Goal: Task Accomplishment & Management: Manage account settings

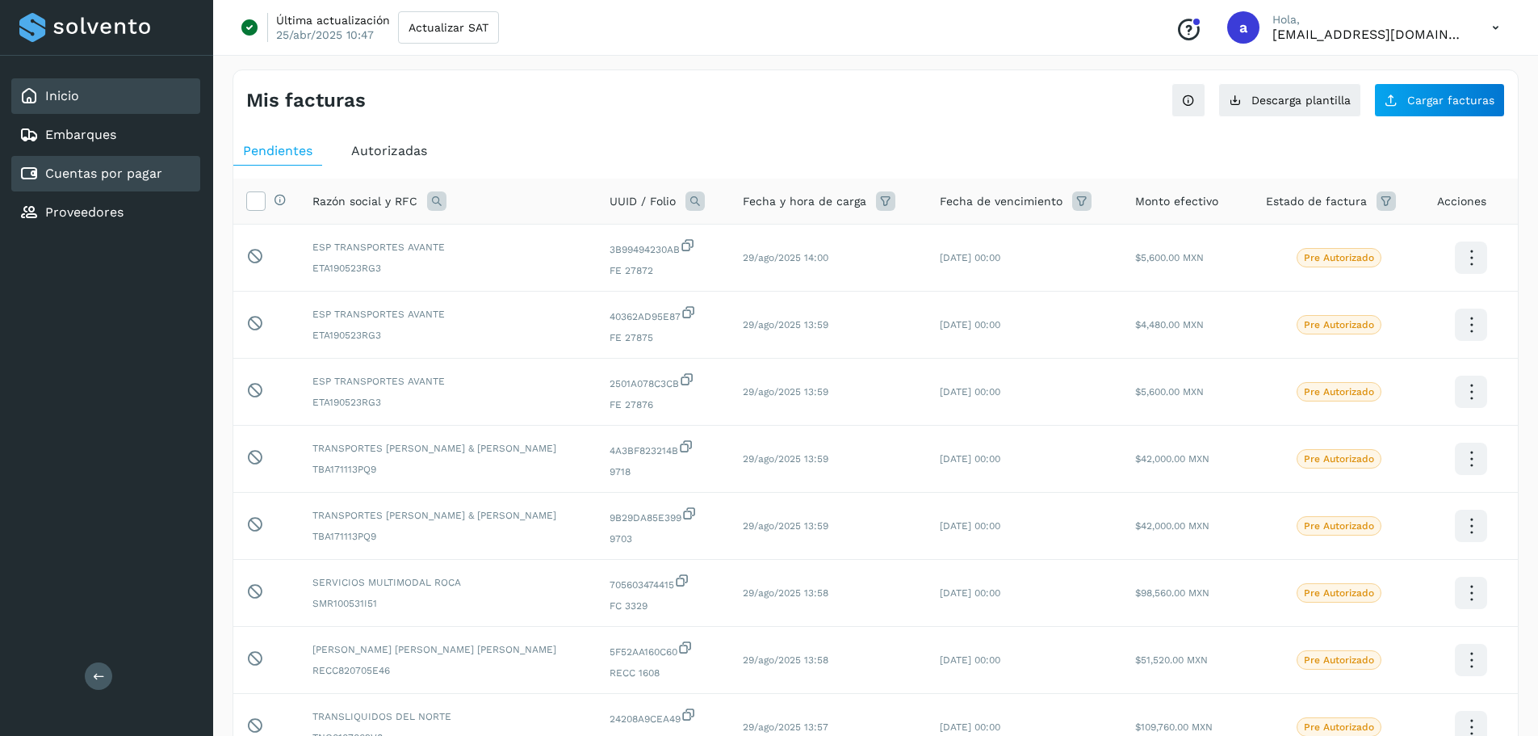
click at [109, 97] on div "Inicio" at bounding box center [105, 96] width 189 height 36
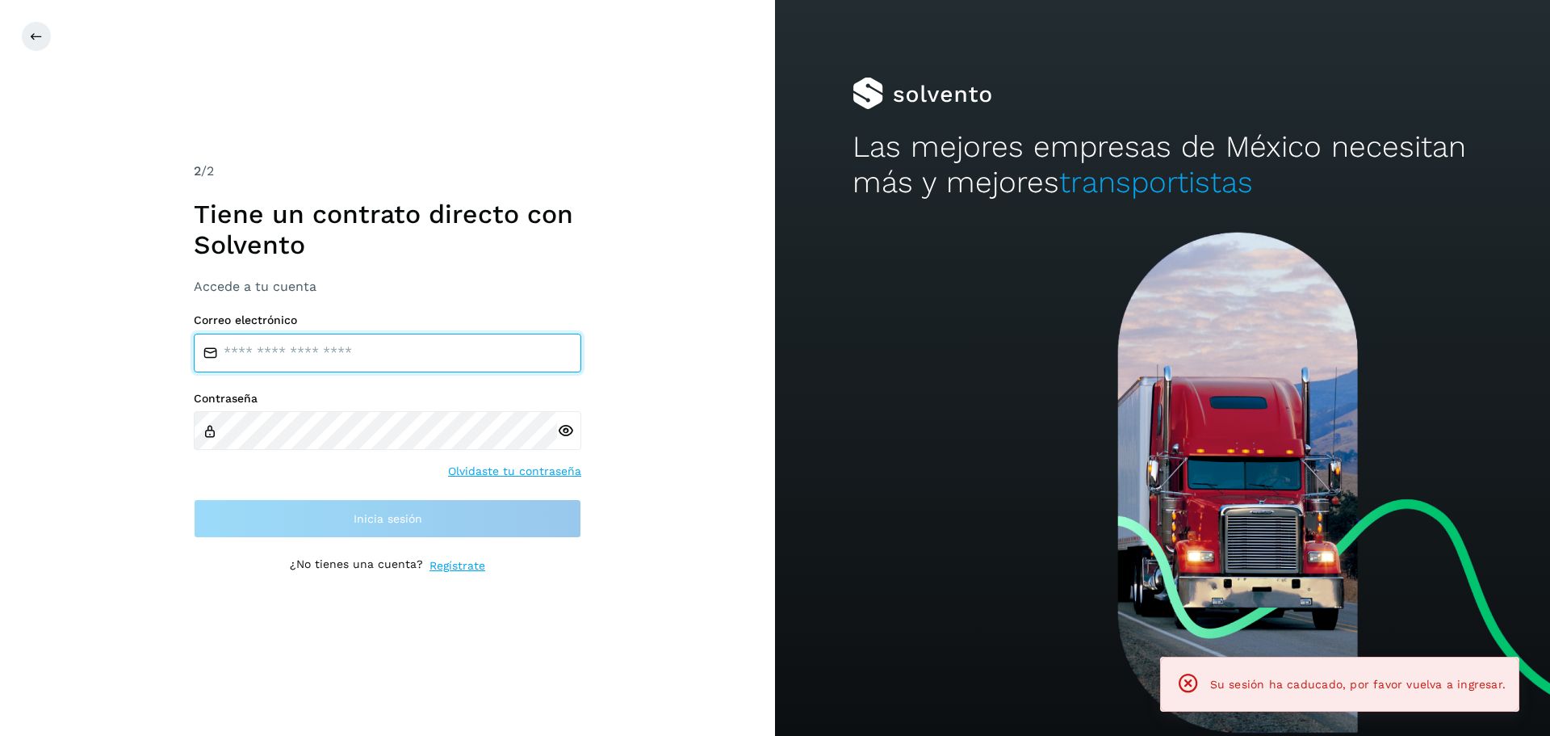
type input "**********"
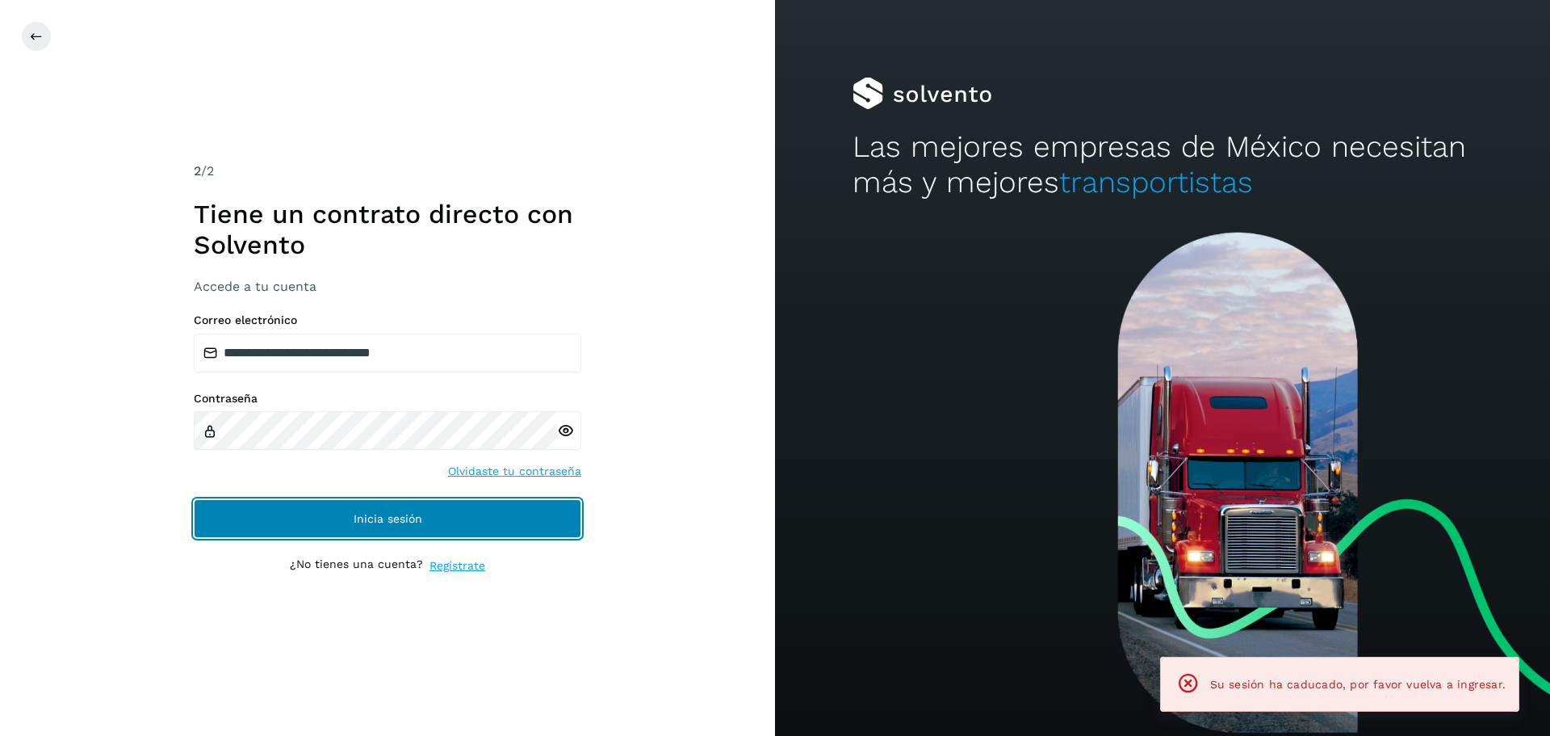
click at [314, 509] on button "Inicia sesión" at bounding box center [388, 518] width 388 height 39
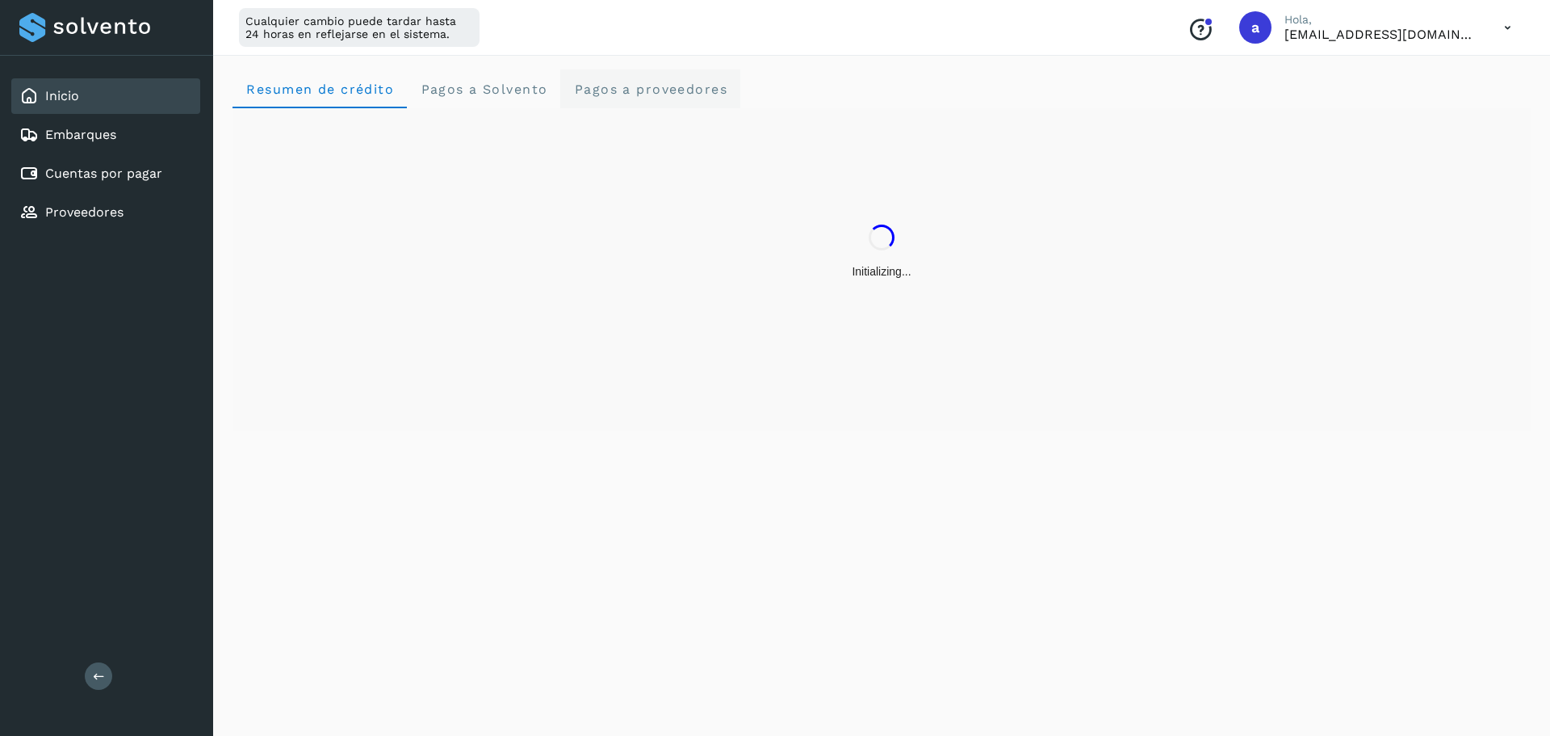
click at [597, 86] on span "Pagos a proveedores" at bounding box center [650, 89] width 154 height 15
